Goal: Find specific page/section: Find specific page/section

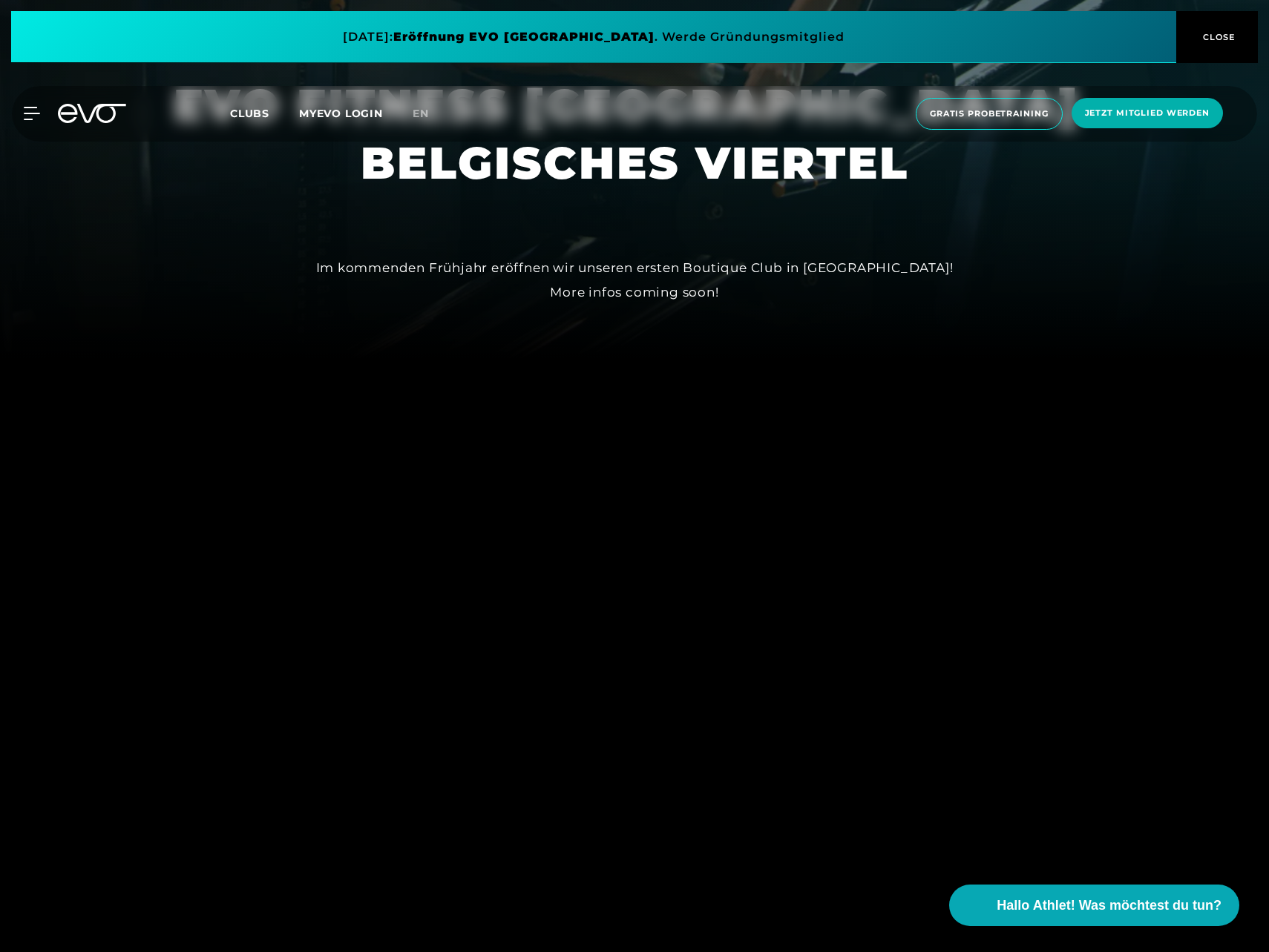
scroll to position [223, 0]
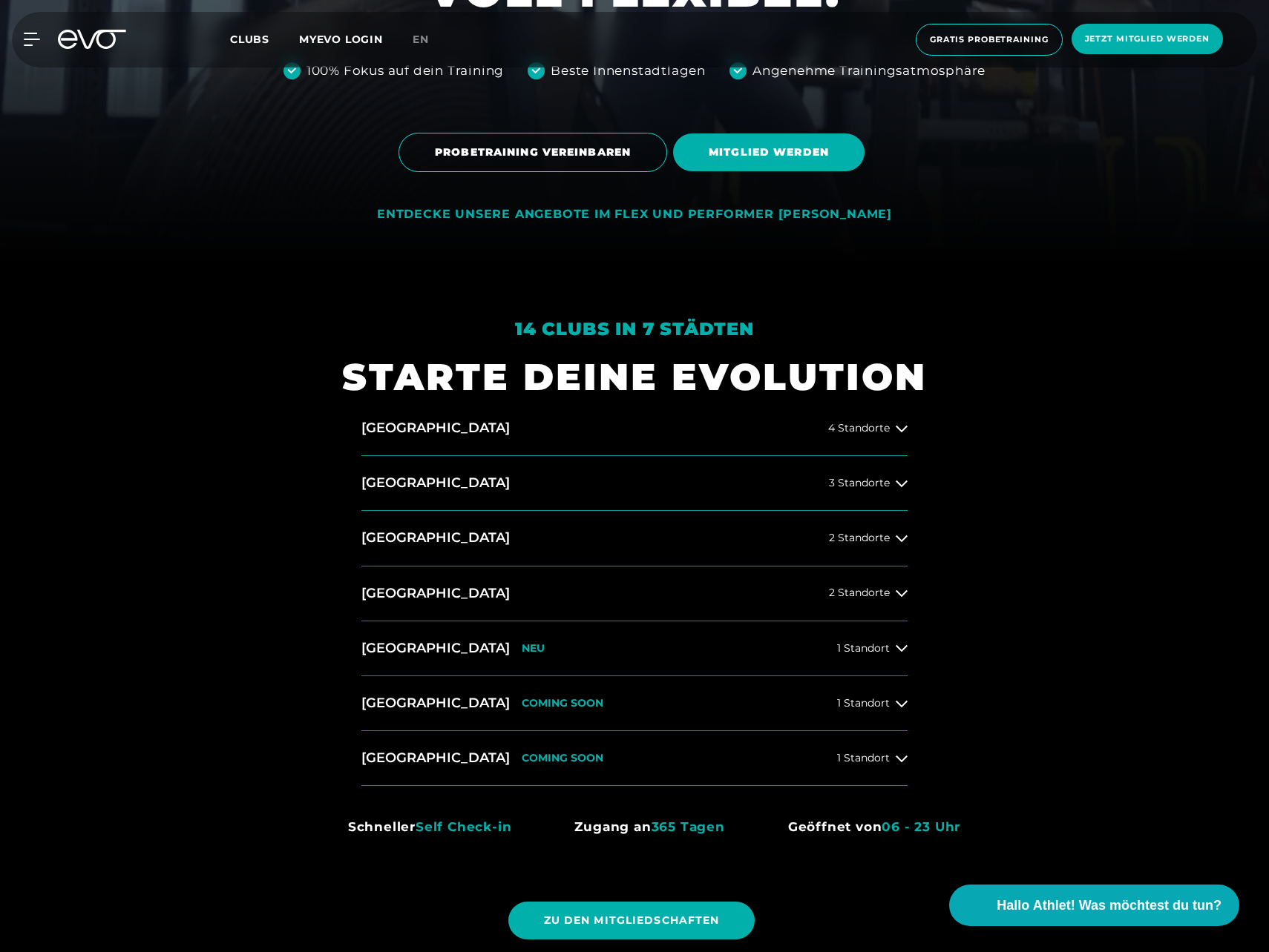
scroll to position [890, 0]
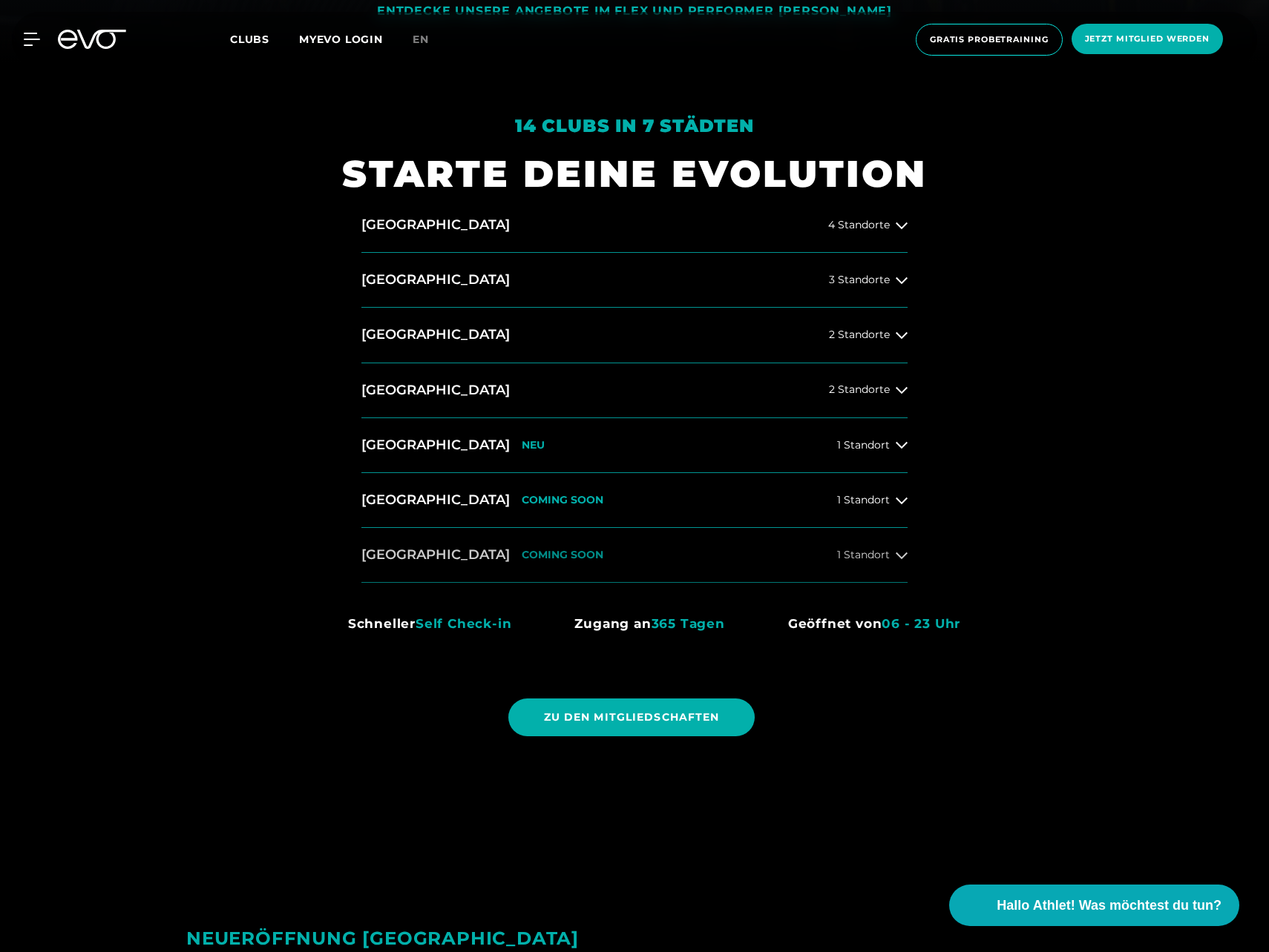
click at [852, 567] on button "[GEOGRAPHIC_DATA] COMING SOON 1 Standort" at bounding box center [634, 555] width 546 height 54
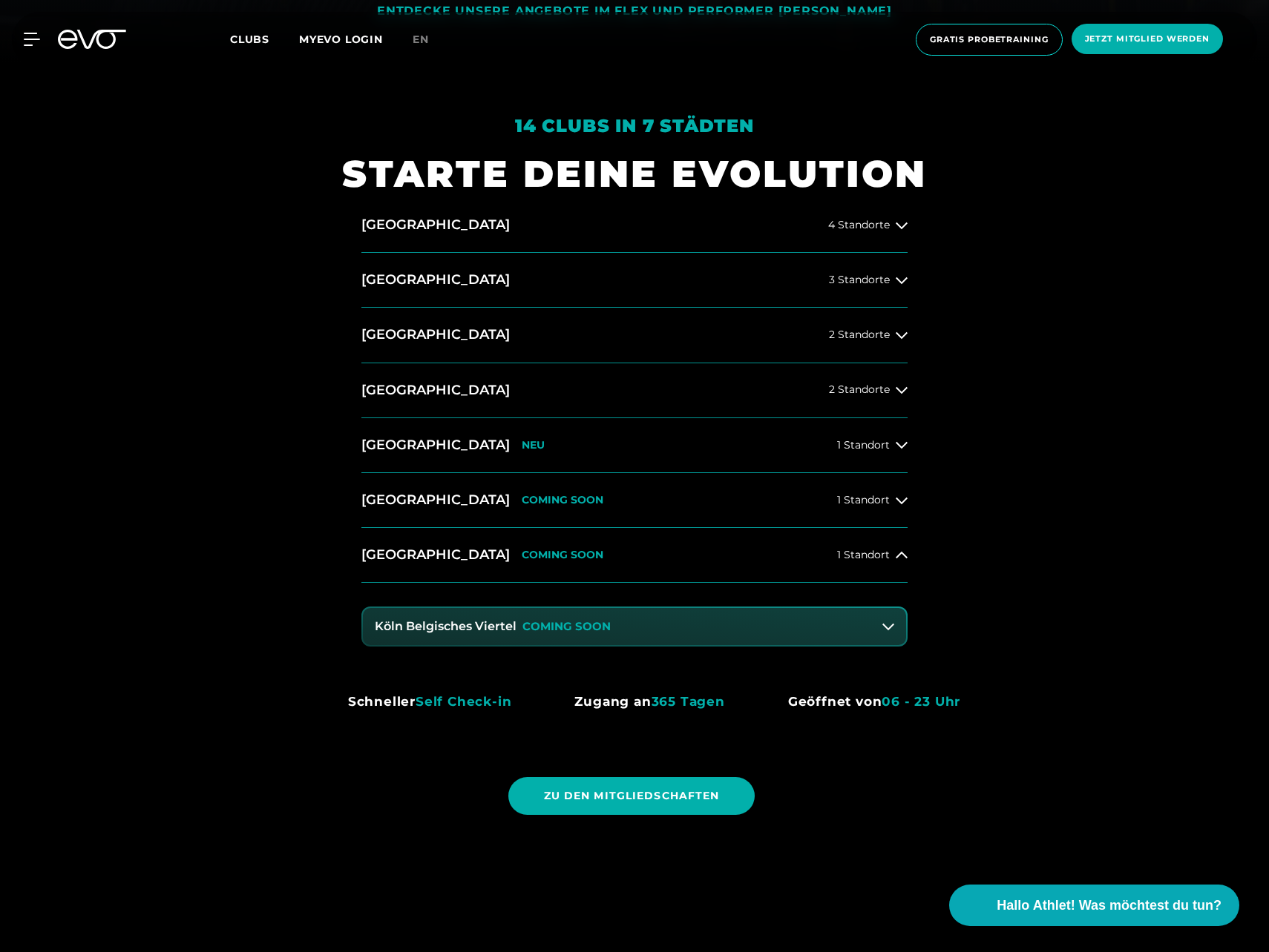
click at [592, 629] on p "COMING SOON" at bounding box center [566, 626] width 88 height 13
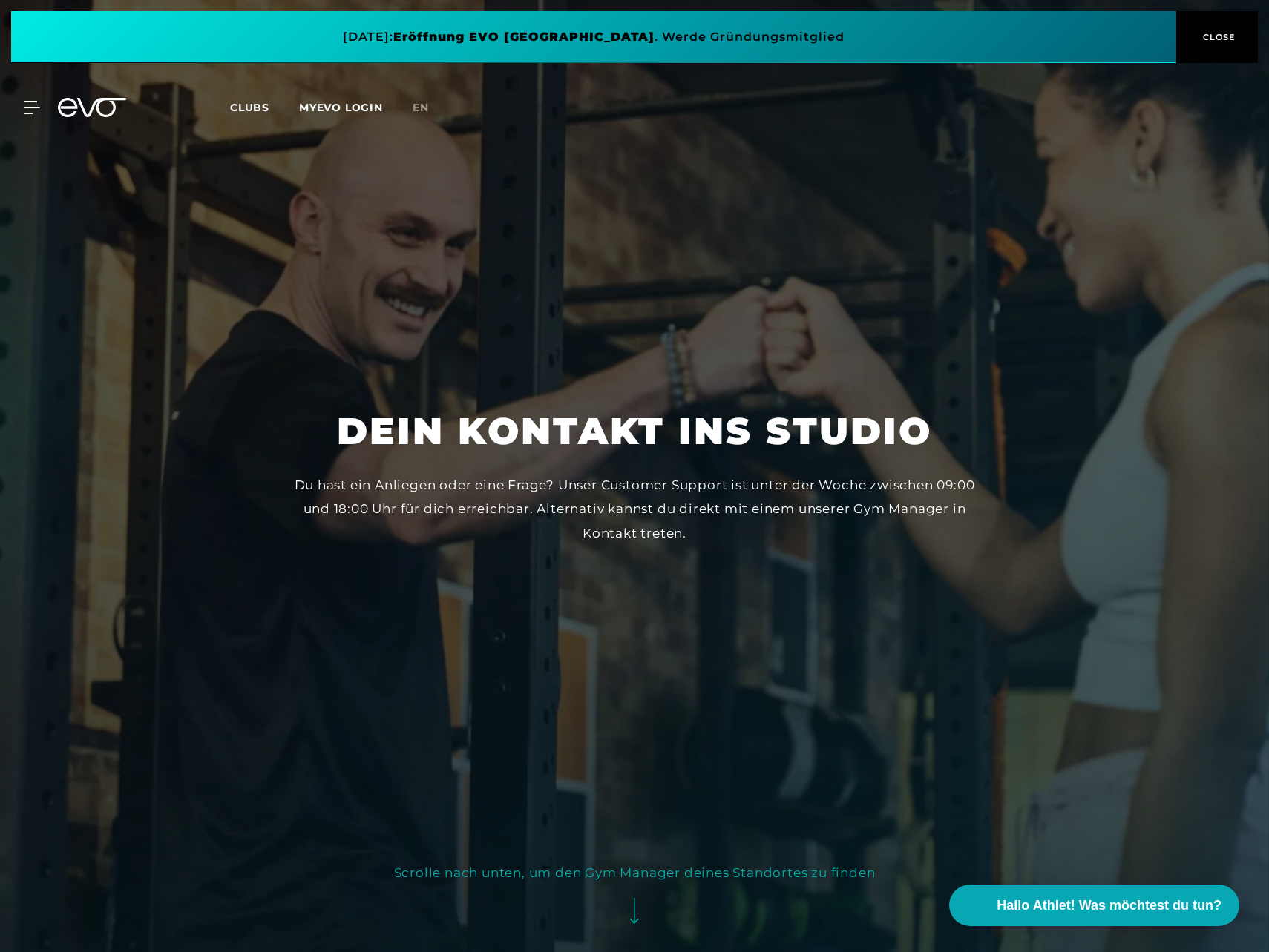
click at [1220, 34] on span "CLOSE" at bounding box center [1217, 37] width 37 height 13
